Goal: Communication & Community: Answer question/provide support

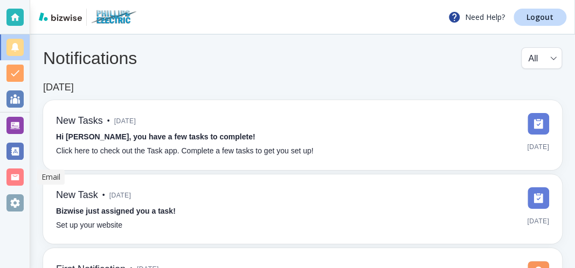
click at [10, 180] on div at bounding box center [14, 177] width 17 height 17
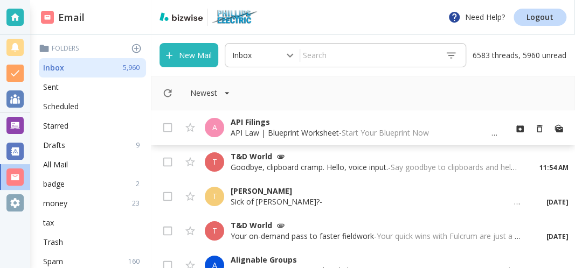
click at [296, 135] on p "API Law | Blueprint Worksheet - Start Your Blueprint Now ‌ ‌ ‌ ‌ ‌ ‌ ‌ ‌ ‌ ‌ ‌ …" at bounding box center [363, 133] width 267 height 11
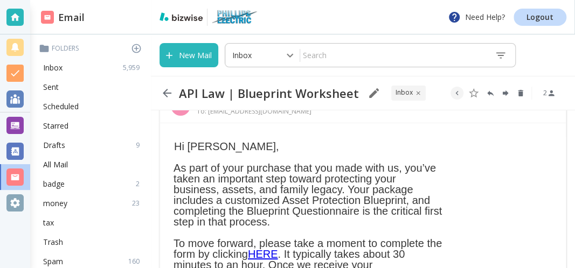
scroll to position [58, 0]
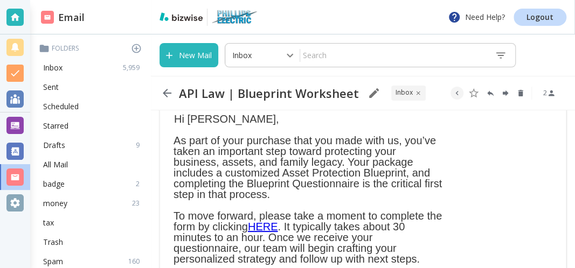
click at [164, 95] on icon "button" at bounding box center [166, 93] width 13 height 13
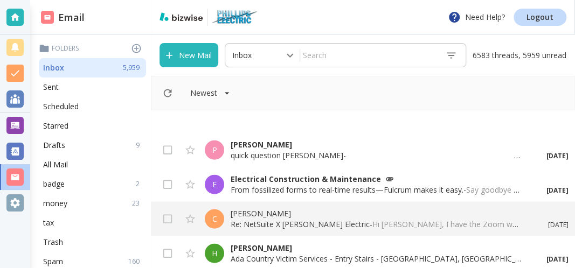
scroll to position [2905, 0]
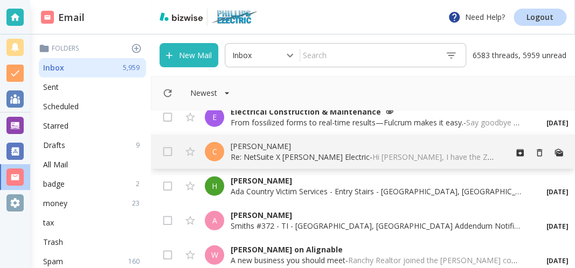
click at [290, 156] on p "Re: NetSuite X [PERSON_NAME] Electric - Hi [PERSON_NAME], I have the Zoom waiti…" at bounding box center [363, 157] width 267 height 11
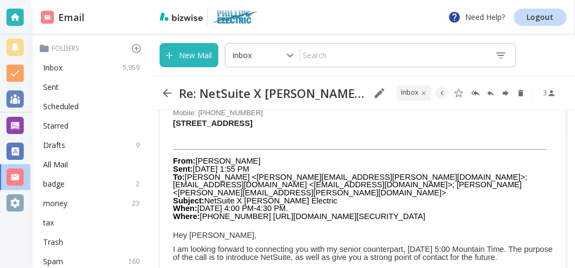
scroll to position [173, 0]
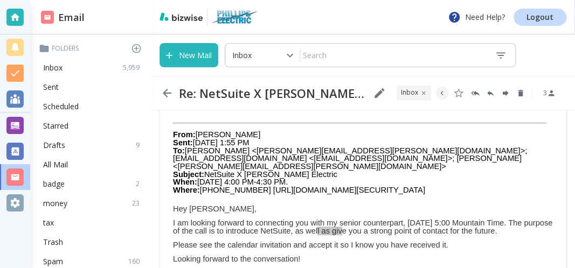
drag, startPoint x: 282, startPoint y: 226, endPoint x: 309, endPoint y: 230, distance: 27.2
click at [309, 230] on div "Hi [PERSON_NAME], I have the Zoom waiting room open for you. Is now still a goo…" at bounding box center [363, 165] width 380 height 357
copy p "NetSuite"
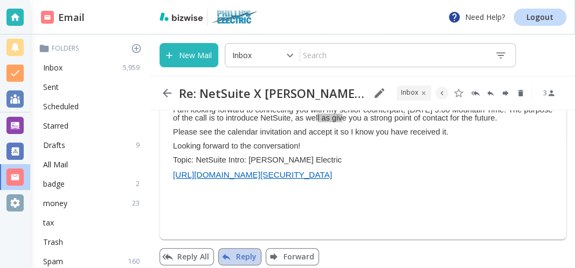
click at [241, 248] on button "Reply" at bounding box center [239, 256] width 43 height 17
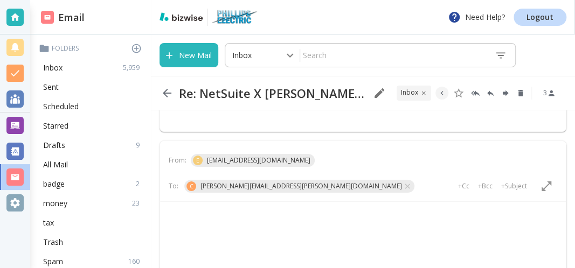
scroll to position [0, 0]
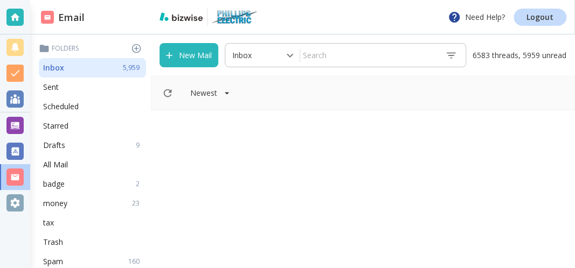
scroll to position [2905, 0]
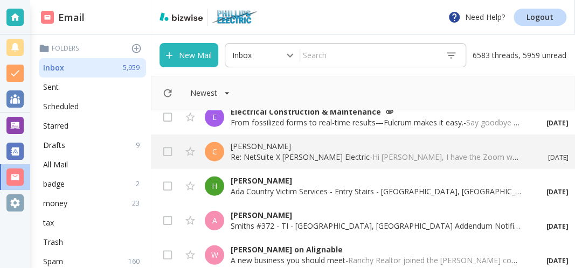
click at [323, 54] on input "text" at bounding box center [368, 55] width 136 height 19
click at [327, 54] on input "net" at bounding box center [358, 55] width 116 height 19
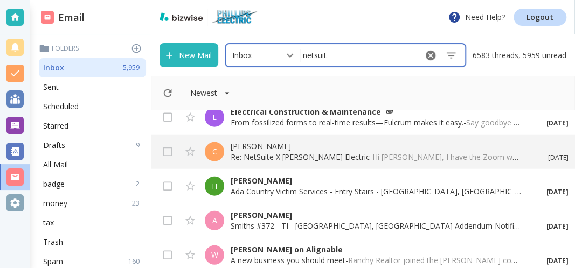
type input "netsuite"
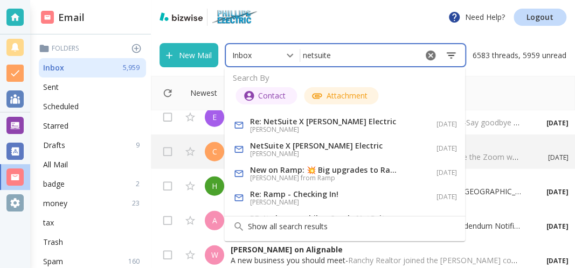
click at [448, 57] on icon "button" at bounding box center [451, 56] width 12 height 12
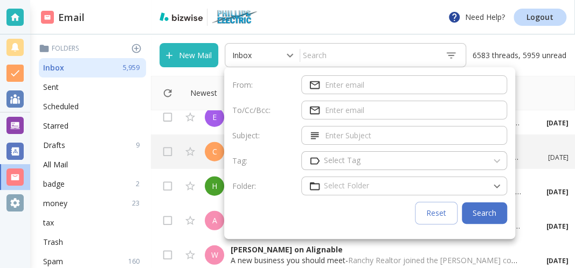
click at [519, 101] on div at bounding box center [287, 134] width 575 height 268
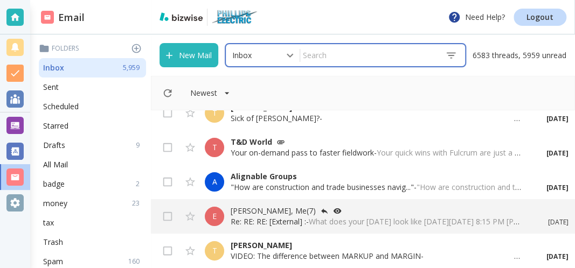
scroll to position [0, 0]
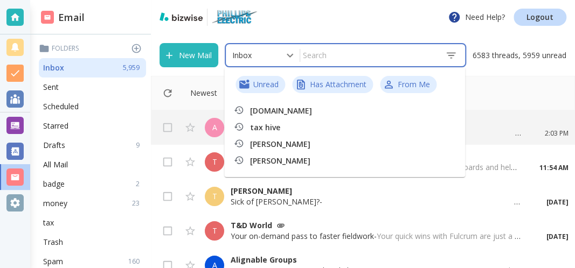
click at [323, 58] on input "text" at bounding box center [368, 55] width 136 height 19
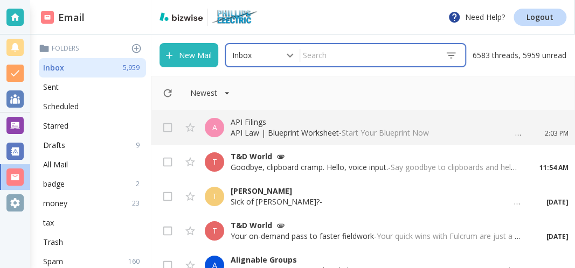
paste input "NetSuite"
type input "NetSuite"
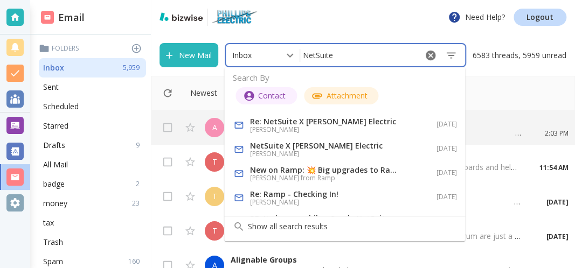
click at [346, 123] on p "Re: NetSuite X [PERSON_NAME] Electric" at bounding box center [325, 121] width 151 height 11
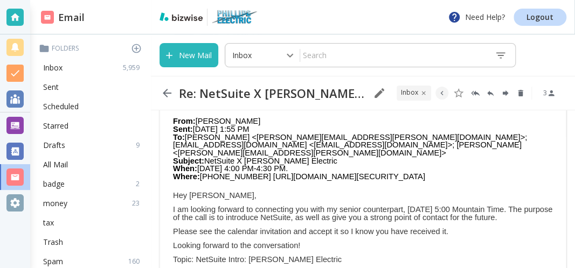
scroll to position [286, 0]
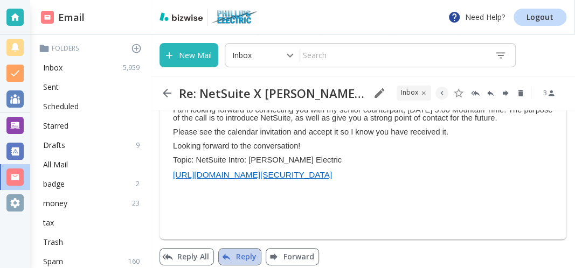
click at [244, 255] on button "Reply" at bounding box center [239, 256] width 43 height 17
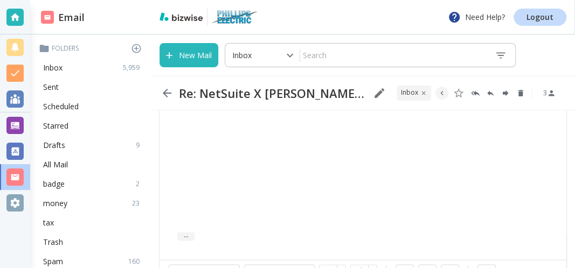
scroll to position [639, 0]
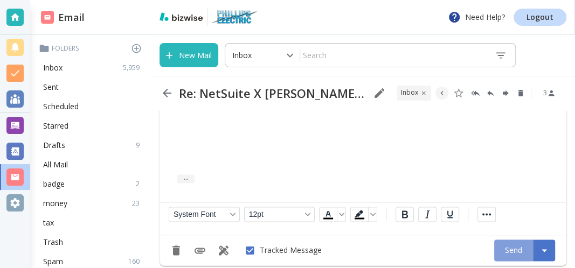
click at [494, 240] on button "Send" at bounding box center [513, 251] width 39 height 22
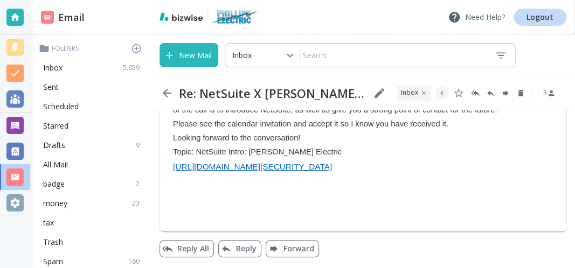
scroll to position [286, 0]
